Goal: Navigation & Orientation: Understand site structure

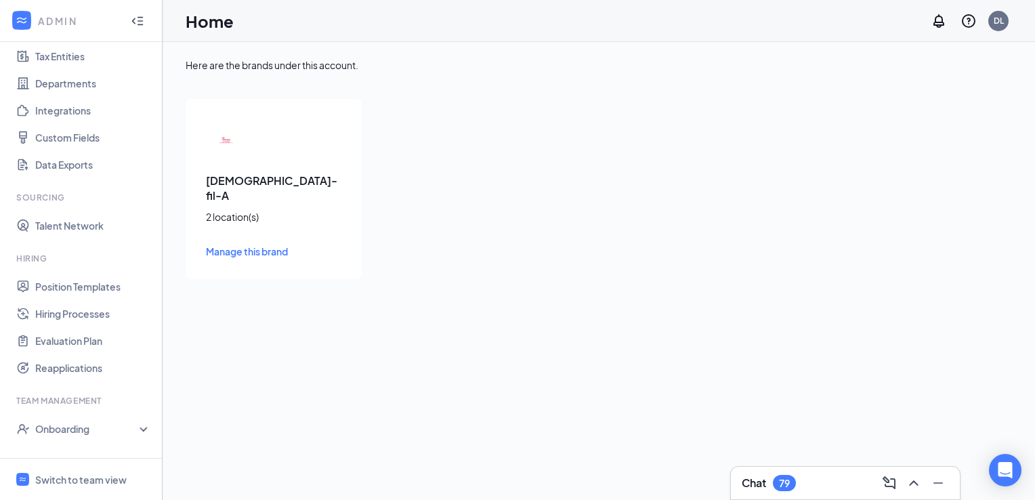
scroll to position [179, 0]
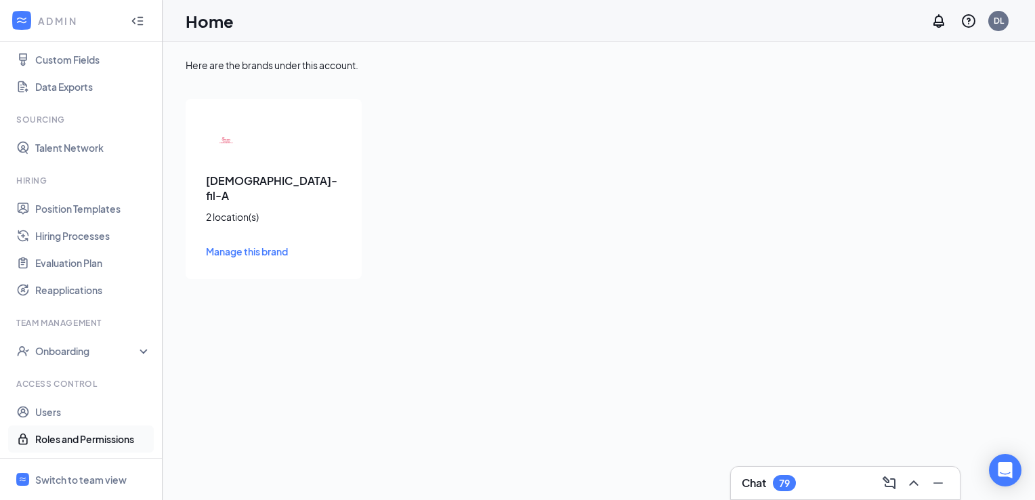
click at [95, 437] on link "Roles and Permissions" at bounding box center [93, 439] width 116 height 27
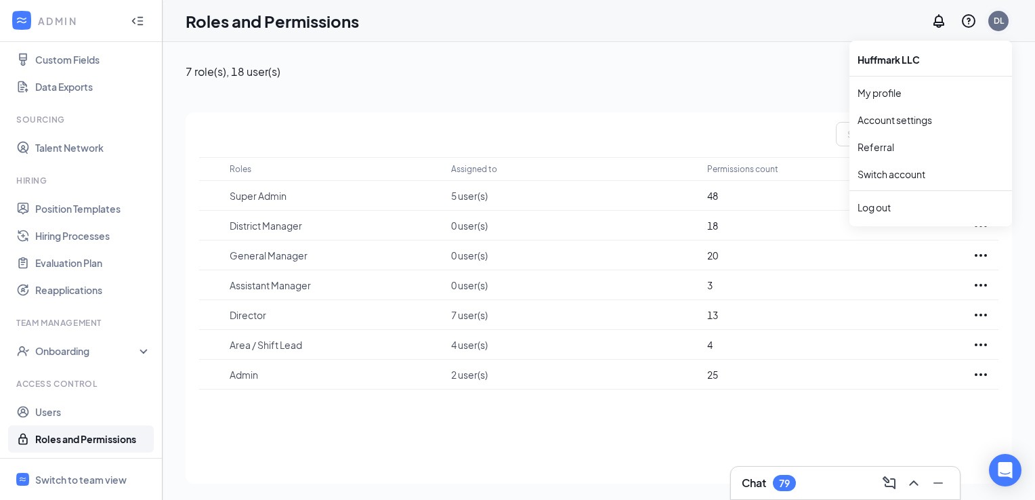
click at [1000, 20] on div "DL" at bounding box center [999, 21] width 10 height 12
click at [916, 119] on link "Account settings" at bounding box center [931, 120] width 146 height 14
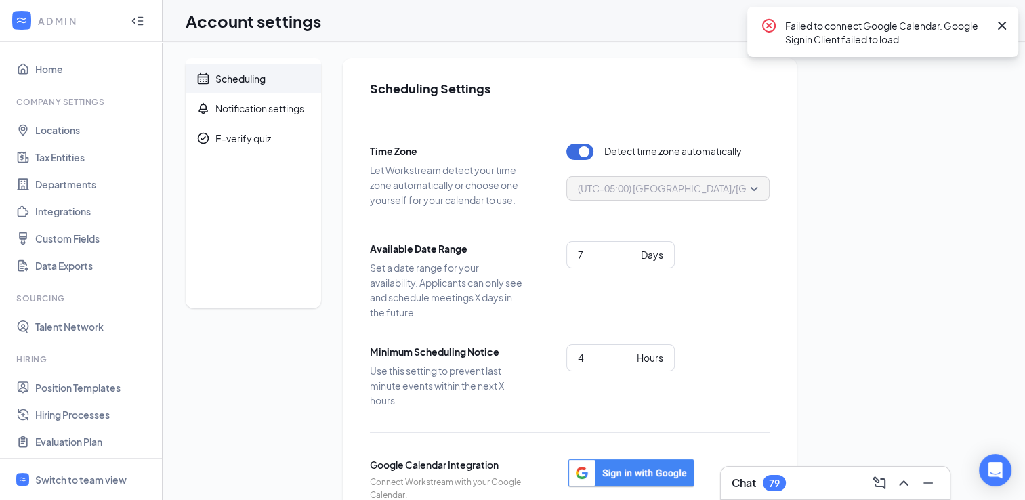
click at [1000, 23] on icon "Cross" at bounding box center [1002, 26] width 8 height 8
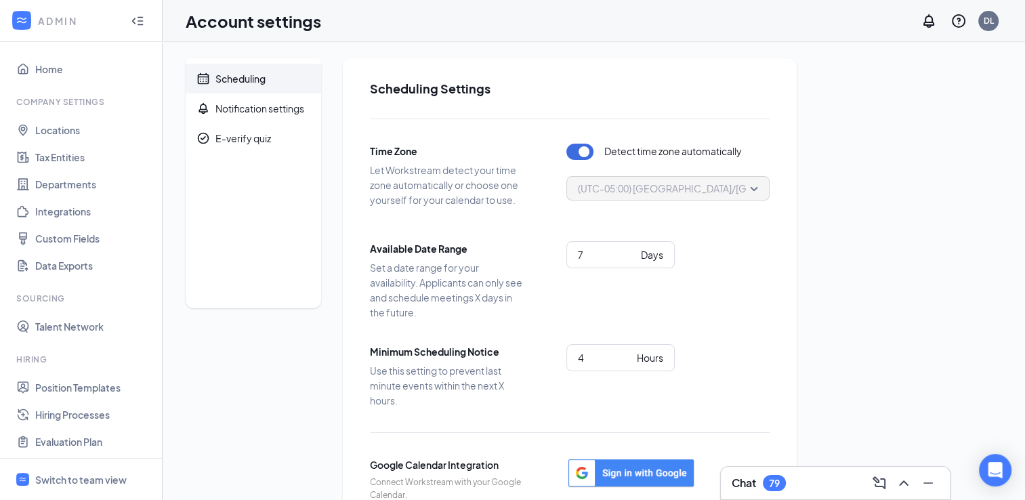
click at [241, 28] on h1 "Account settings" at bounding box center [254, 20] width 136 height 23
click at [27, 24] on icon "WorkstreamLogo" at bounding box center [22, 21] width 14 height 14
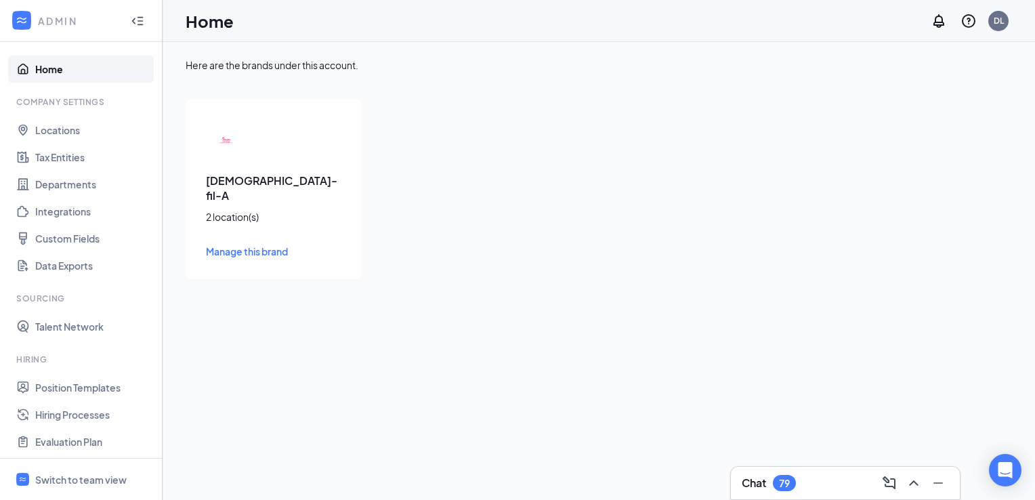
click at [52, 75] on link "Home" at bounding box center [93, 69] width 116 height 27
click at [111, 474] on div "Switch to team view" at bounding box center [80, 480] width 91 height 14
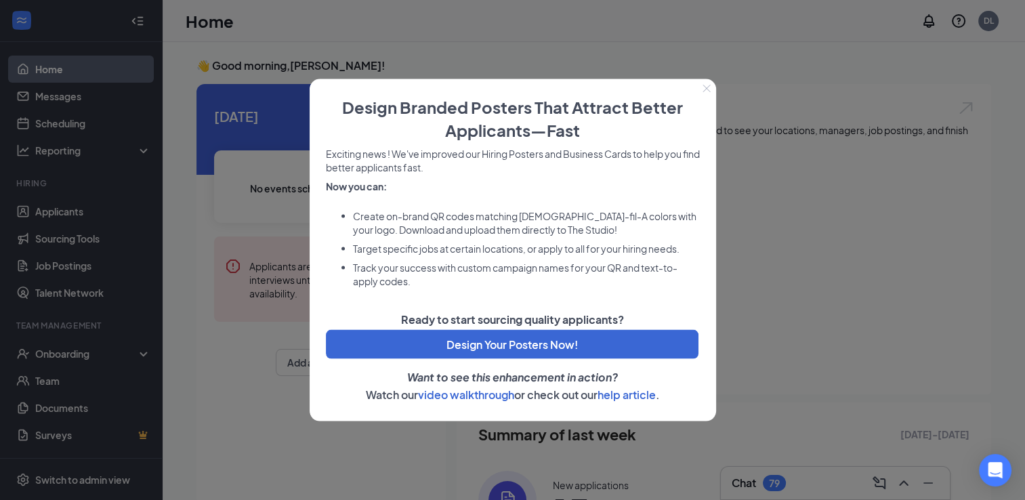
click at [707, 85] on icon "Close" at bounding box center [707, 89] width 8 height 8
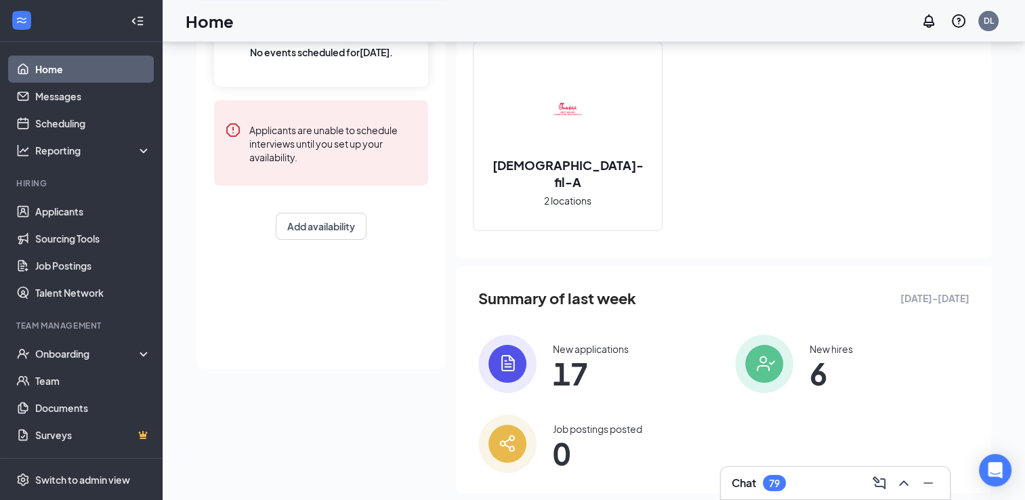
scroll to position [161, 0]
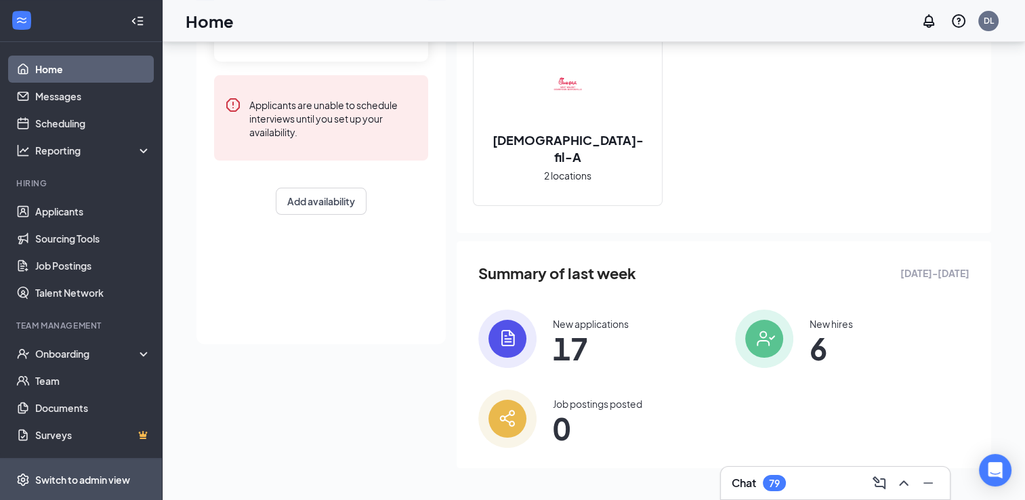
click at [115, 483] on div "Switch to admin view" at bounding box center [82, 480] width 95 height 14
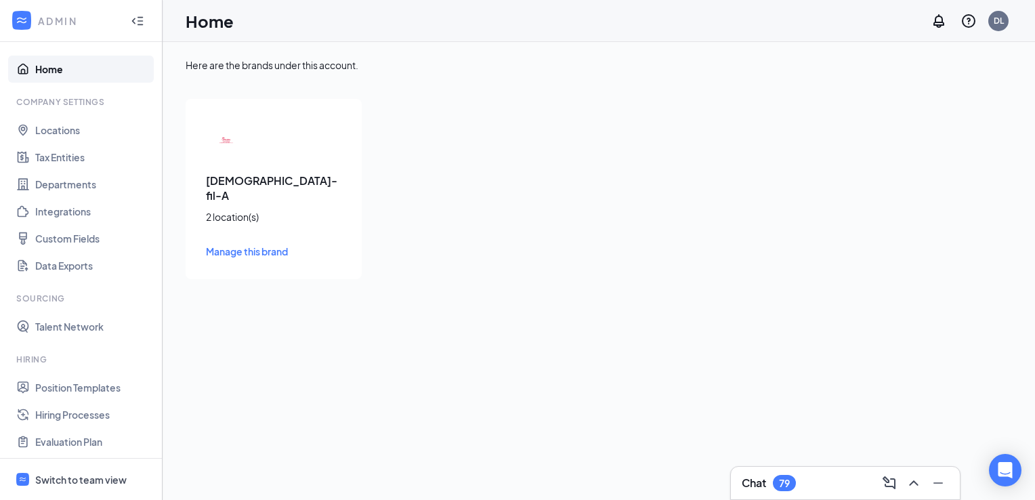
click at [43, 81] on link "Home" at bounding box center [93, 69] width 116 height 27
click at [939, 26] on icon "Notifications" at bounding box center [939, 21] width 16 height 16
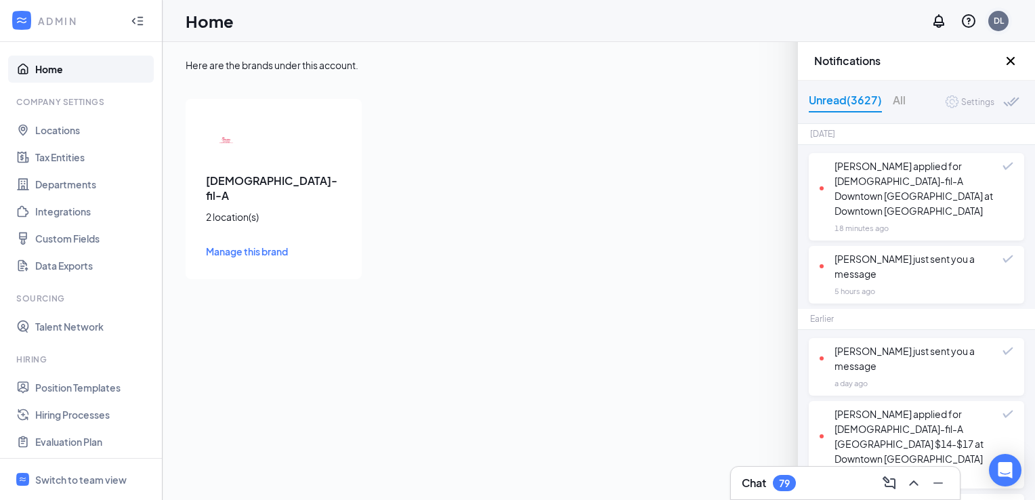
click at [995, 29] on div "DL" at bounding box center [999, 21] width 20 height 20
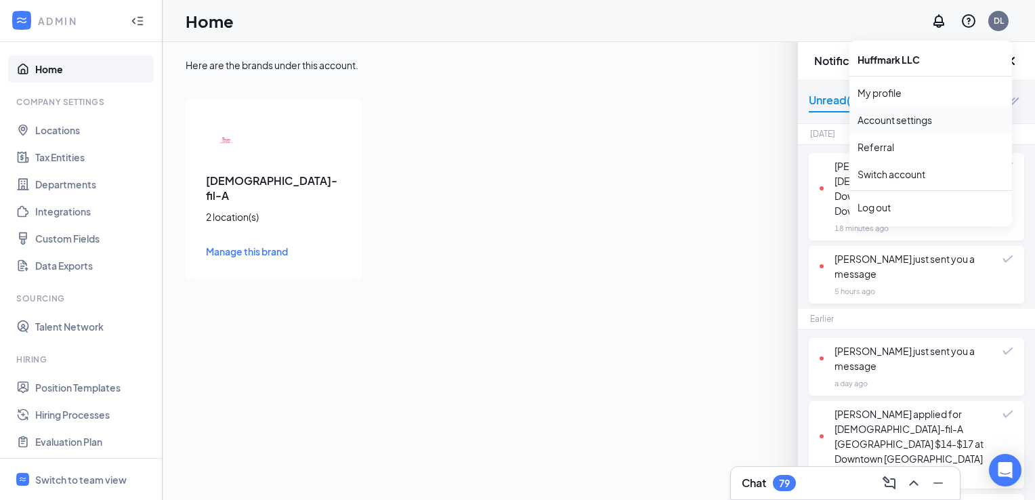
click at [905, 127] on link "Account settings" at bounding box center [931, 120] width 146 height 14
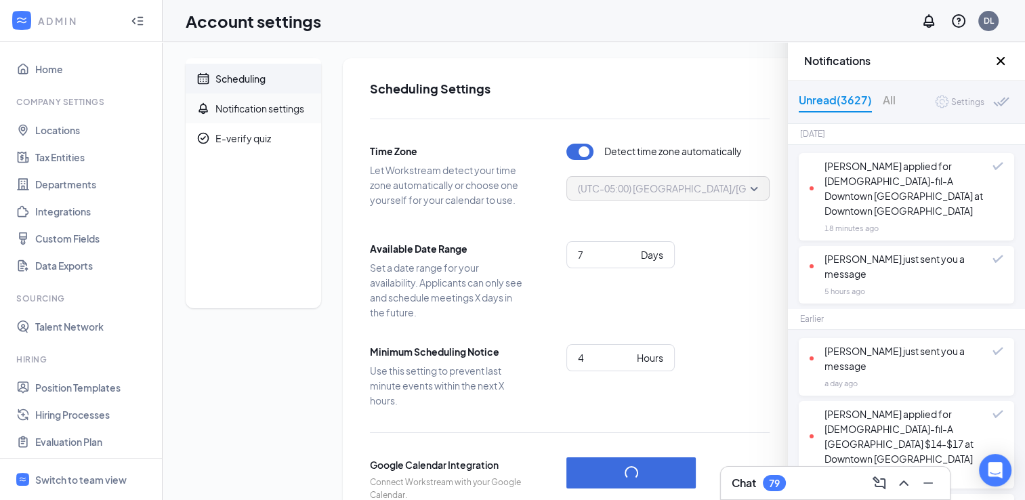
click at [268, 118] on span "Notification settings" at bounding box center [263, 109] width 95 height 30
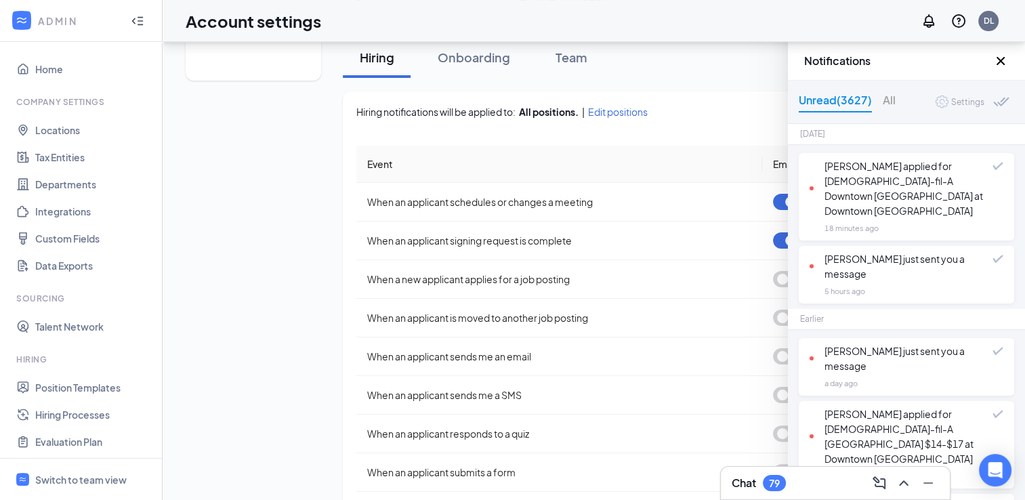
scroll to position [325, 0]
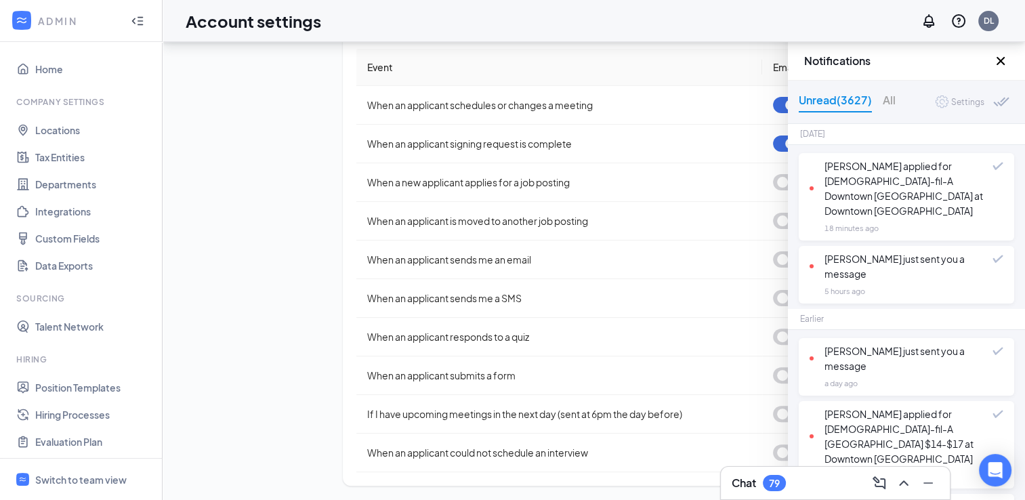
click at [1005, 54] on icon "Cross" at bounding box center [1001, 61] width 16 height 16
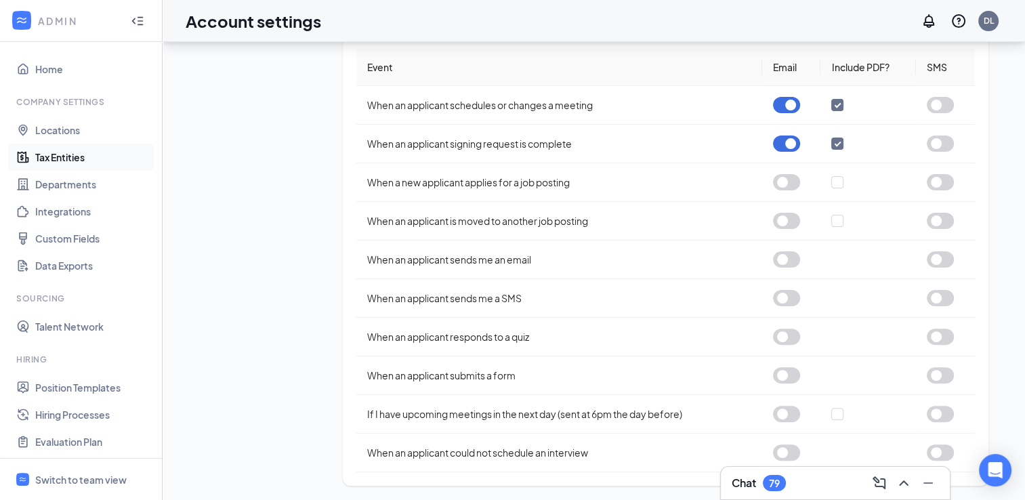
click at [60, 161] on link "Tax Entities" at bounding box center [93, 157] width 116 height 27
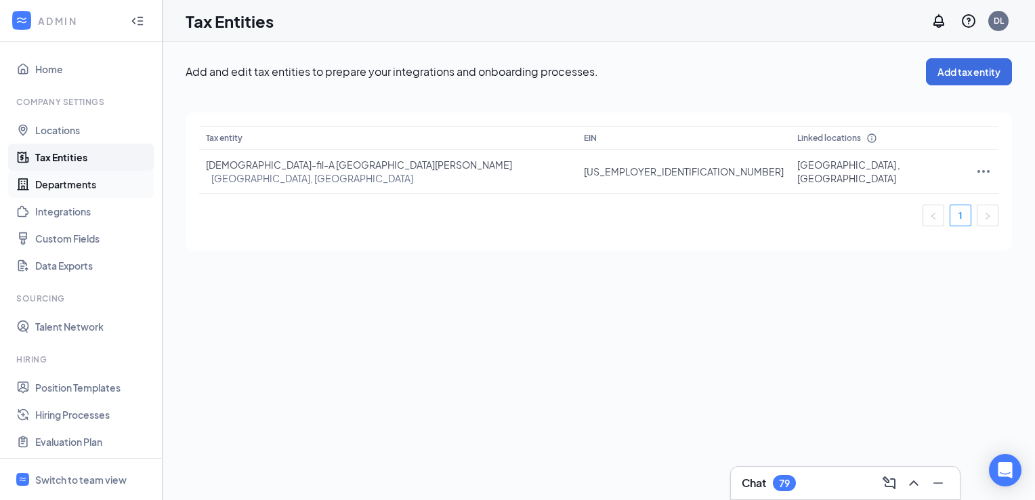
click at [68, 196] on link "Departments" at bounding box center [93, 184] width 116 height 27
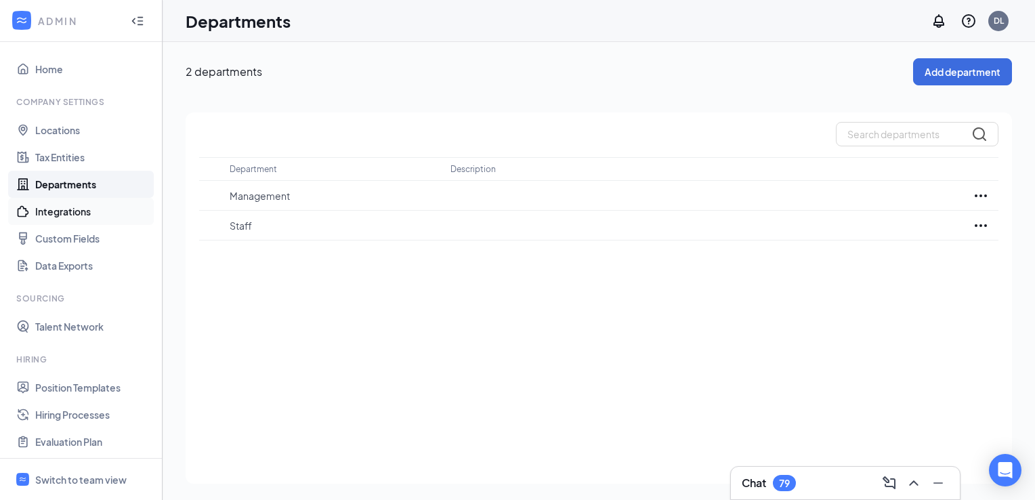
click at [66, 222] on link "Integrations" at bounding box center [93, 211] width 116 height 27
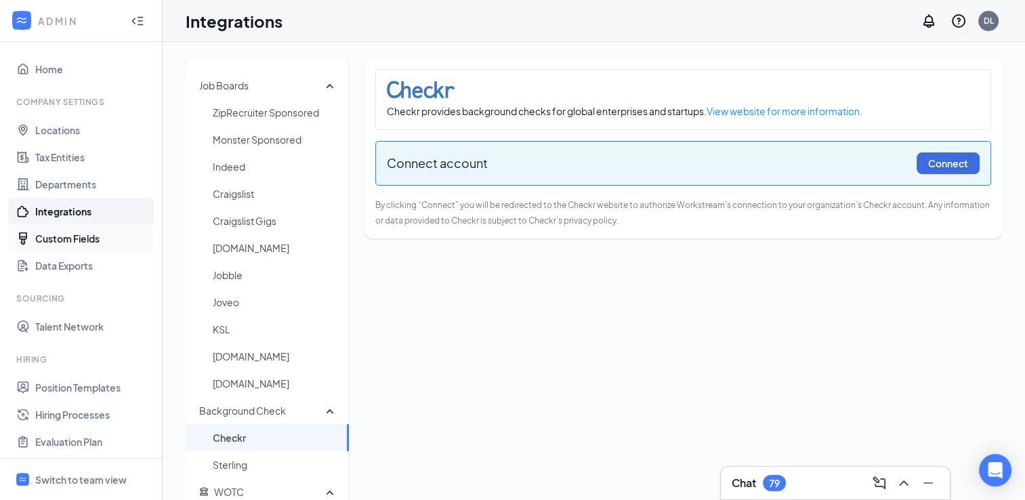
click at [79, 247] on link "Custom Fields" at bounding box center [93, 238] width 116 height 27
